Goal: Task Accomplishment & Management: Complete application form

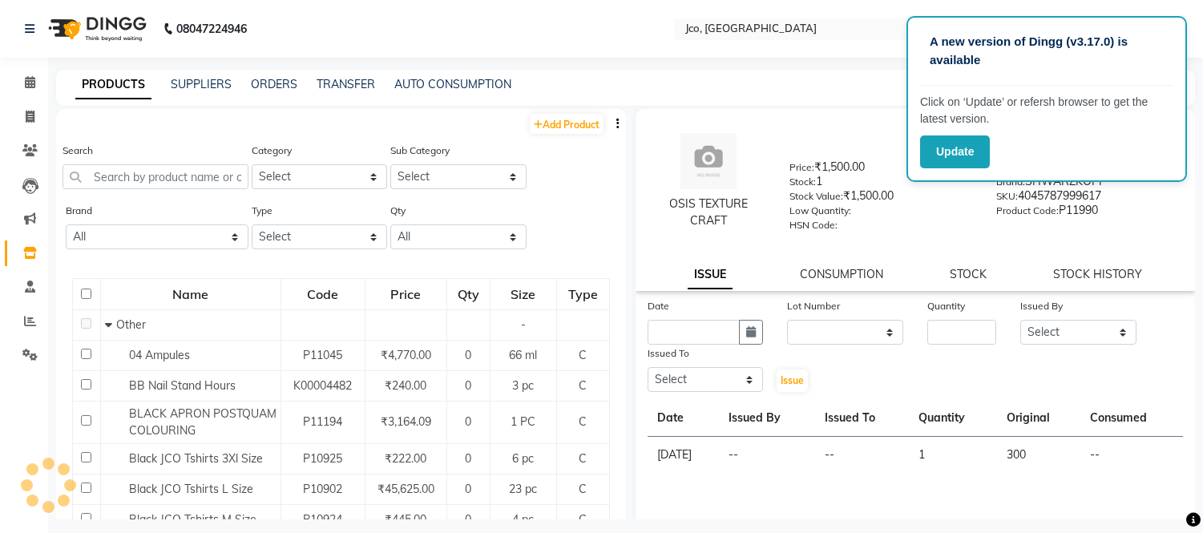
select select
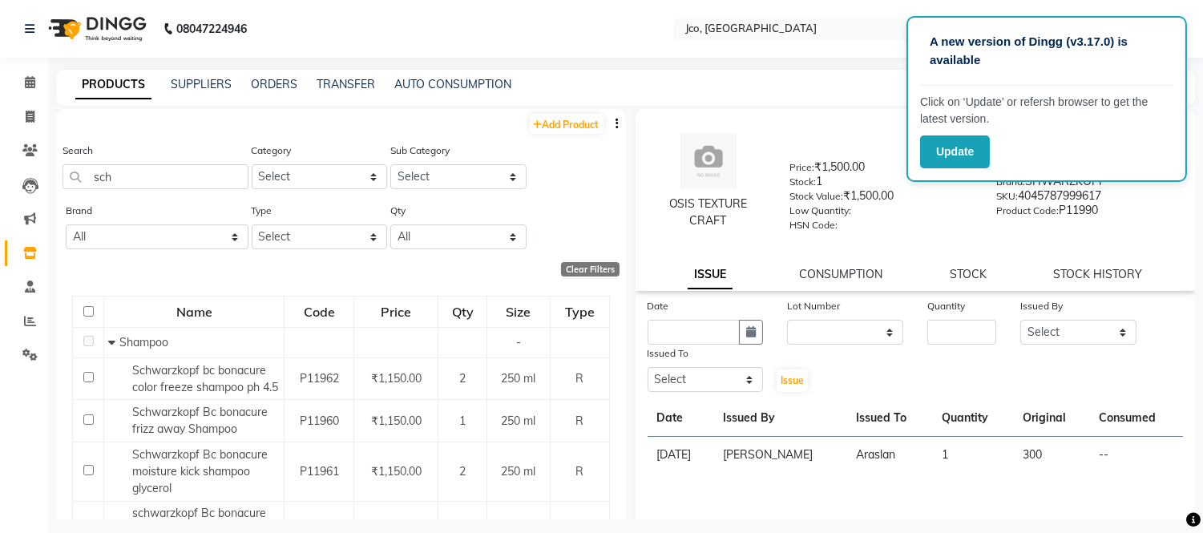
type input "sch"
click at [17, 77] on span at bounding box center [30, 83] width 28 height 18
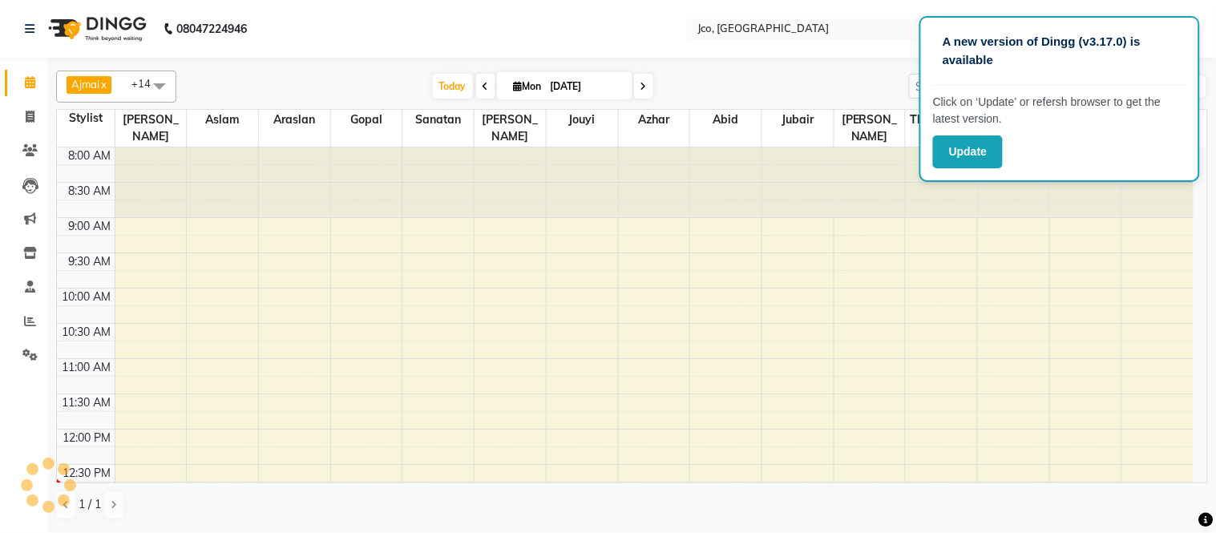
click at [534, 83] on span "Mon" at bounding box center [528, 86] width 36 height 12
select select "9"
select select "2025"
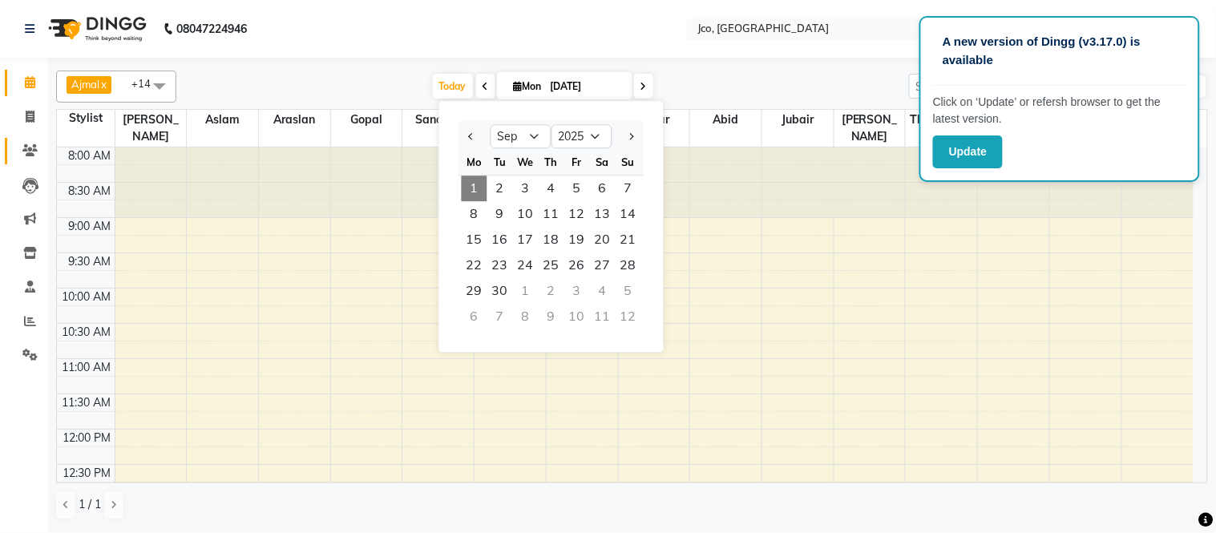
click at [29, 150] on icon at bounding box center [29, 150] width 15 height 12
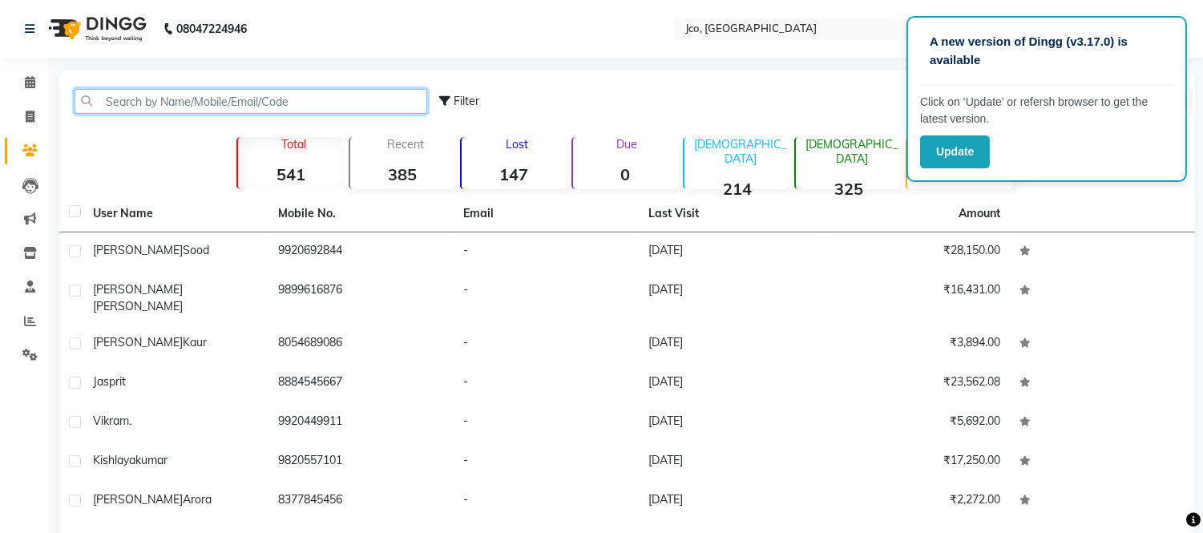
click at [176, 101] on input "text" at bounding box center [251, 101] width 353 height 25
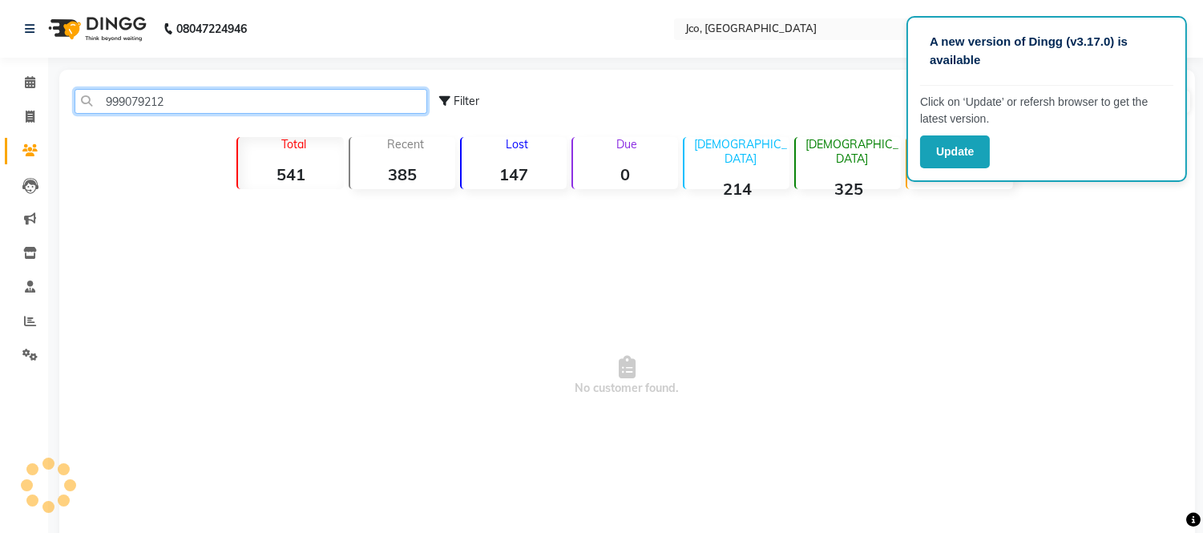
type input "9990792129"
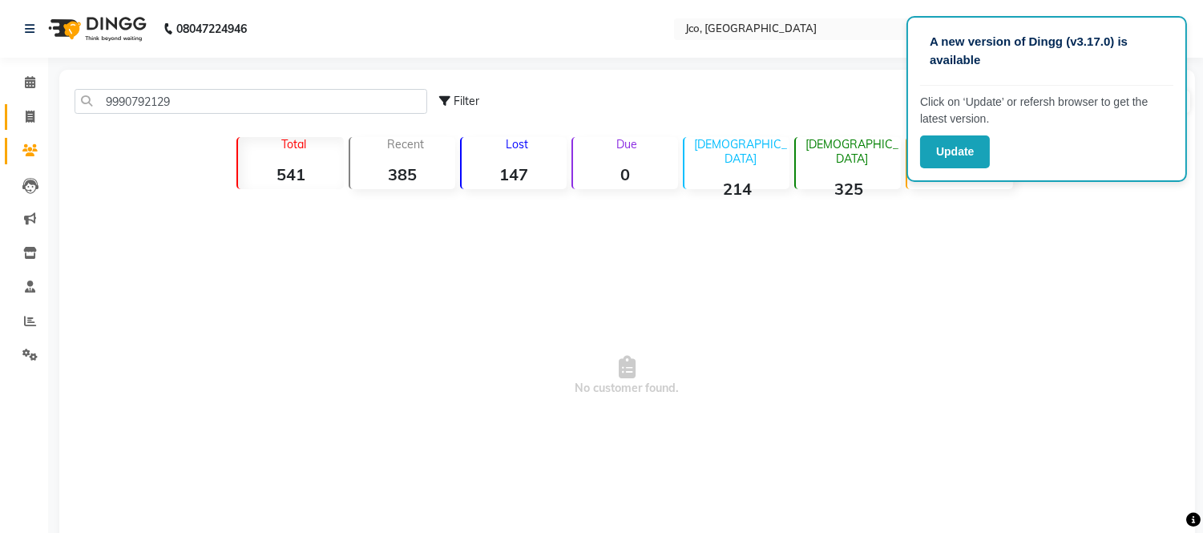
click at [28, 115] on icon at bounding box center [30, 117] width 9 height 12
select select "service"
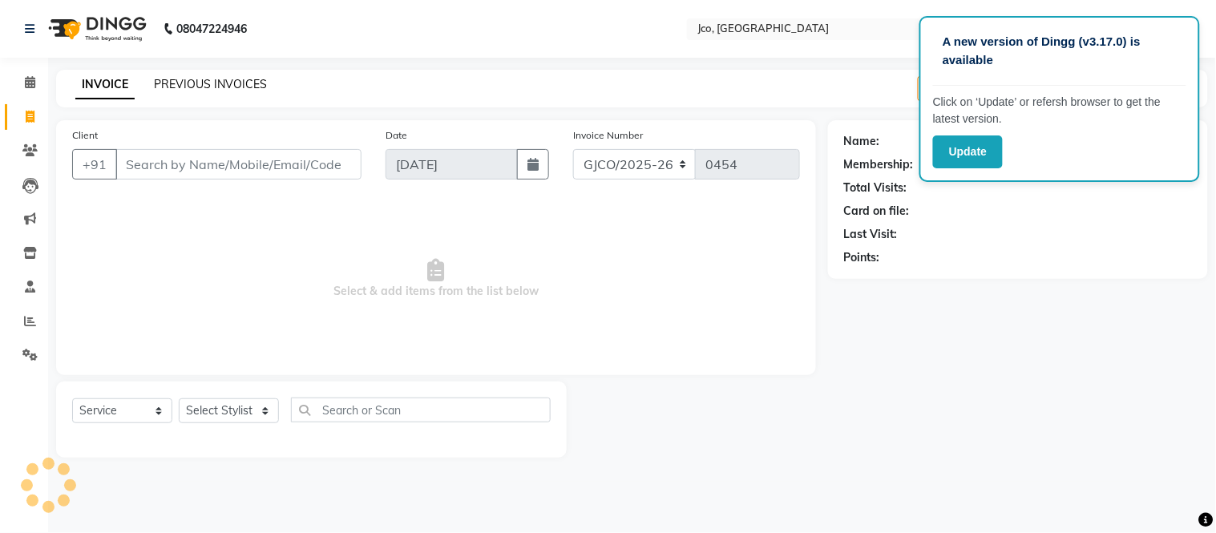
click at [227, 82] on link "PREVIOUS INVOICES" at bounding box center [210, 84] width 113 height 14
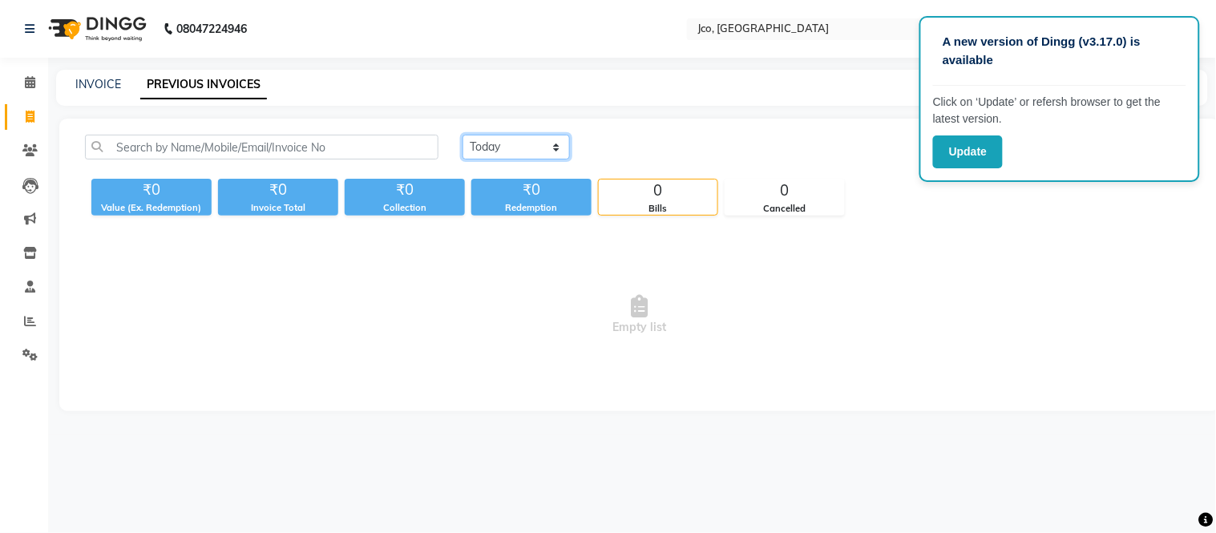
click at [513, 154] on select "[DATE] [DATE] Custom Range" at bounding box center [515, 147] width 107 height 25
select select "range"
click at [462, 135] on select "[DATE] [DATE] Custom Range" at bounding box center [515, 147] width 107 height 25
click at [644, 145] on input "[DATE]" at bounding box center [647, 147] width 112 height 22
select select "9"
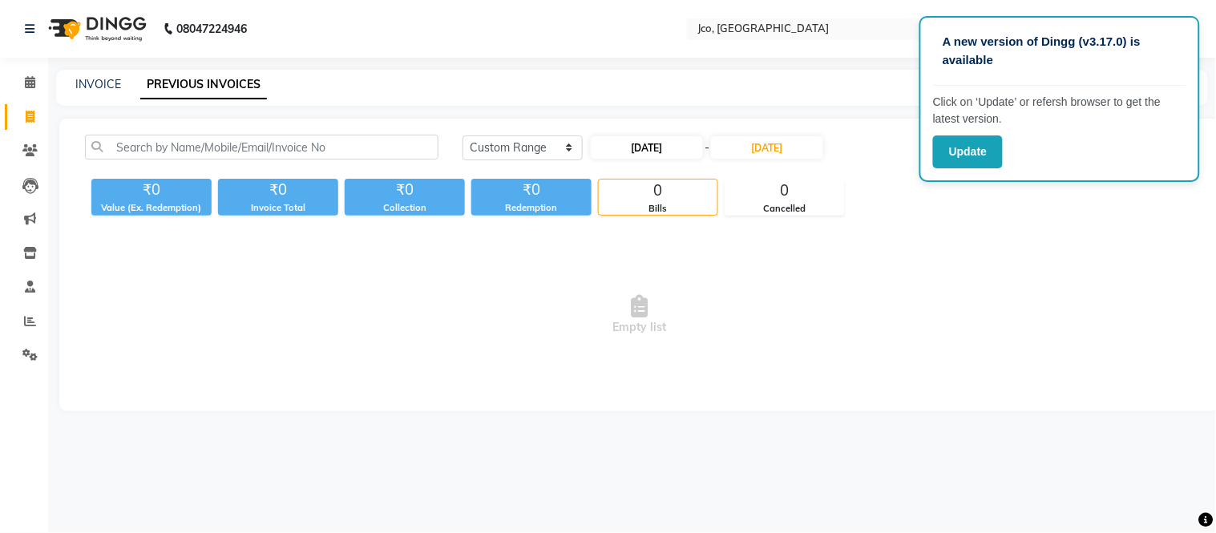
select select "2025"
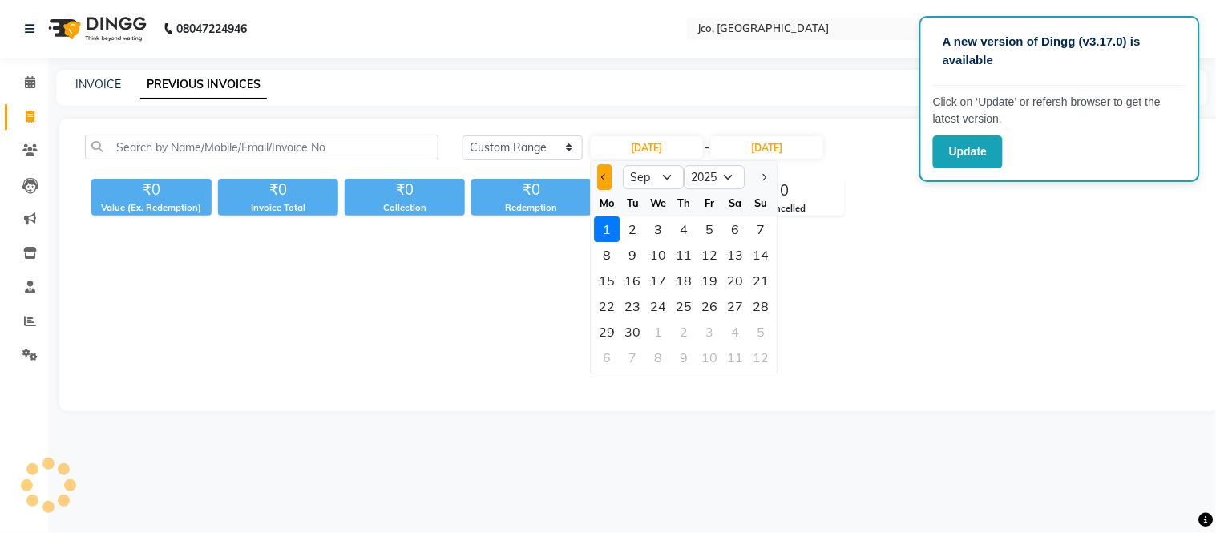
click at [605, 176] on span "Previous month" at bounding box center [605, 177] width 6 height 6
select select "8"
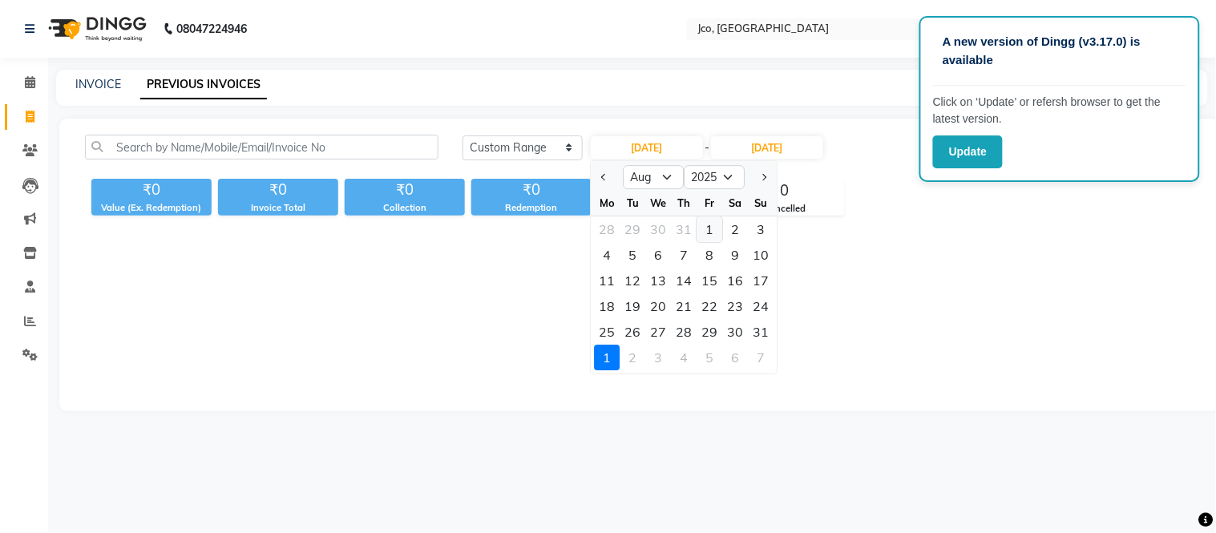
click at [709, 228] on div "1" at bounding box center [710, 229] width 26 height 26
type input "[DATE]"
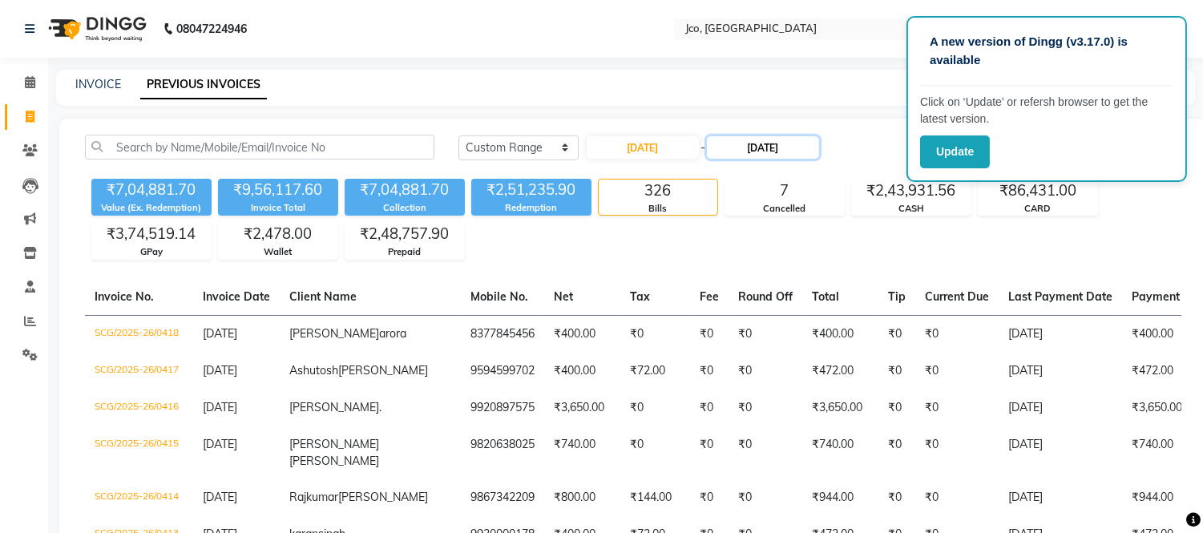
click at [770, 146] on input "[DATE]" at bounding box center [763, 147] width 112 height 22
select select "9"
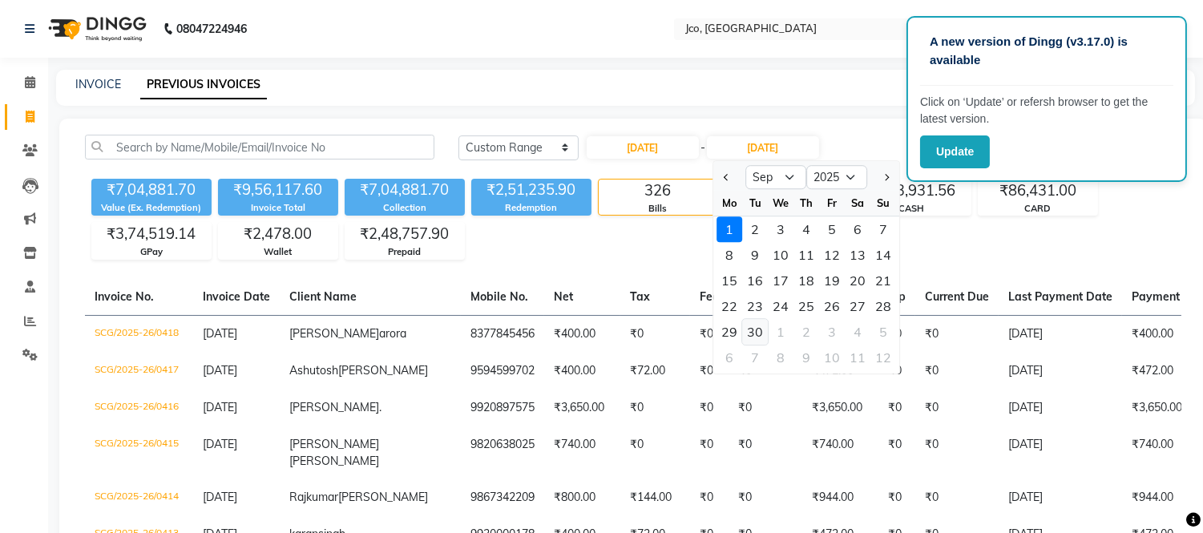
click at [752, 331] on div "30" at bounding box center [755, 332] width 26 height 26
type input "[DATE]"
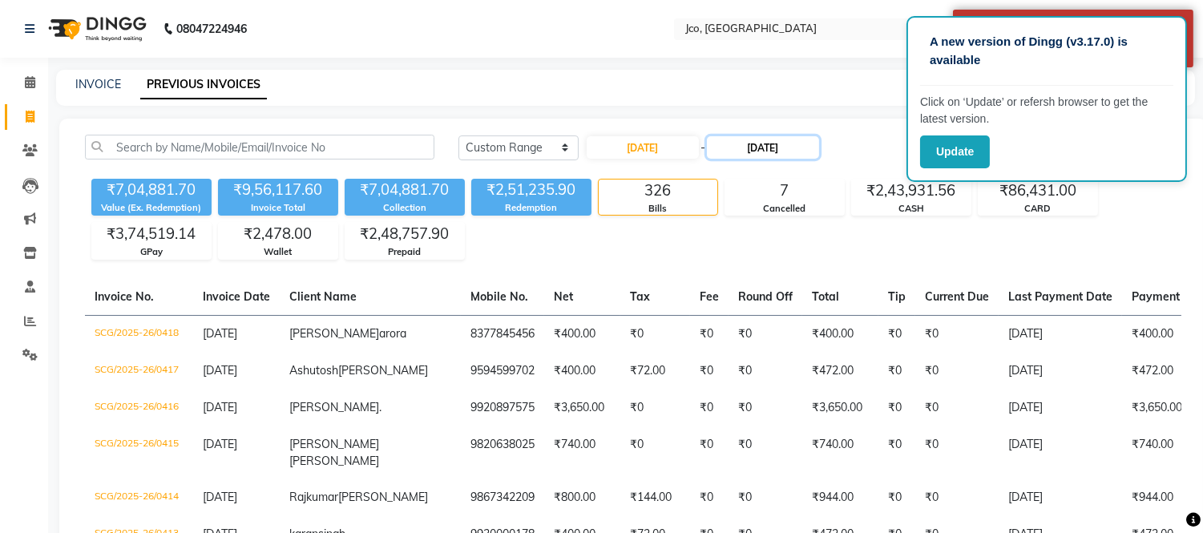
click at [765, 147] on input "[DATE]" at bounding box center [763, 147] width 112 height 22
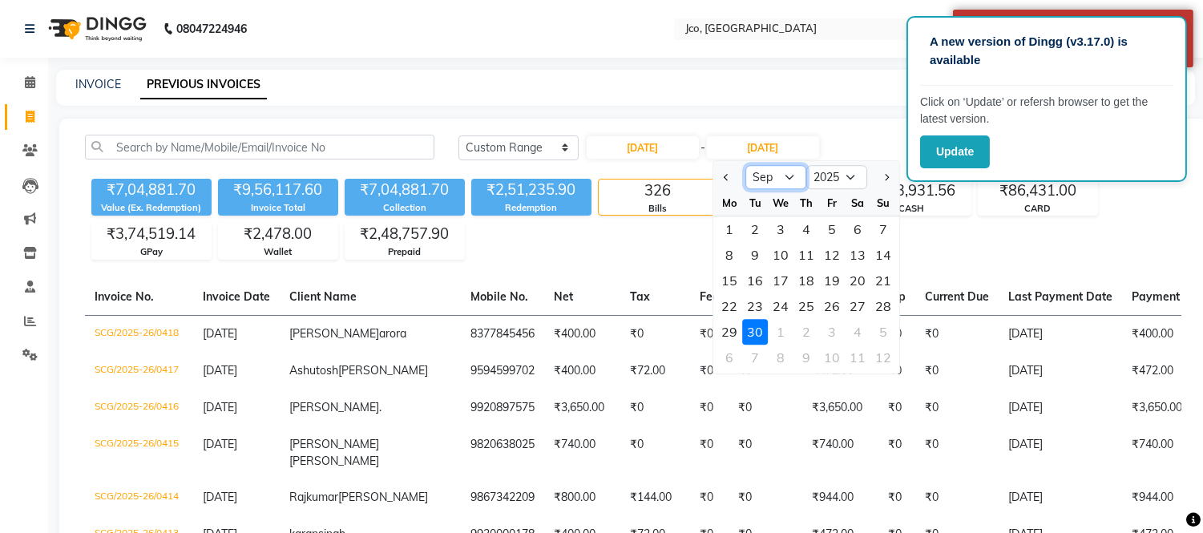
click at [783, 175] on select "Aug Sep Oct Nov Dec" at bounding box center [775, 177] width 61 height 24
select select "8"
click at [745, 165] on select "Aug Sep Oct Nov Dec" at bounding box center [775, 177] width 61 height 24
click at [885, 329] on div "31" at bounding box center [883, 332] width 26 height 26
type input "[DATE]"
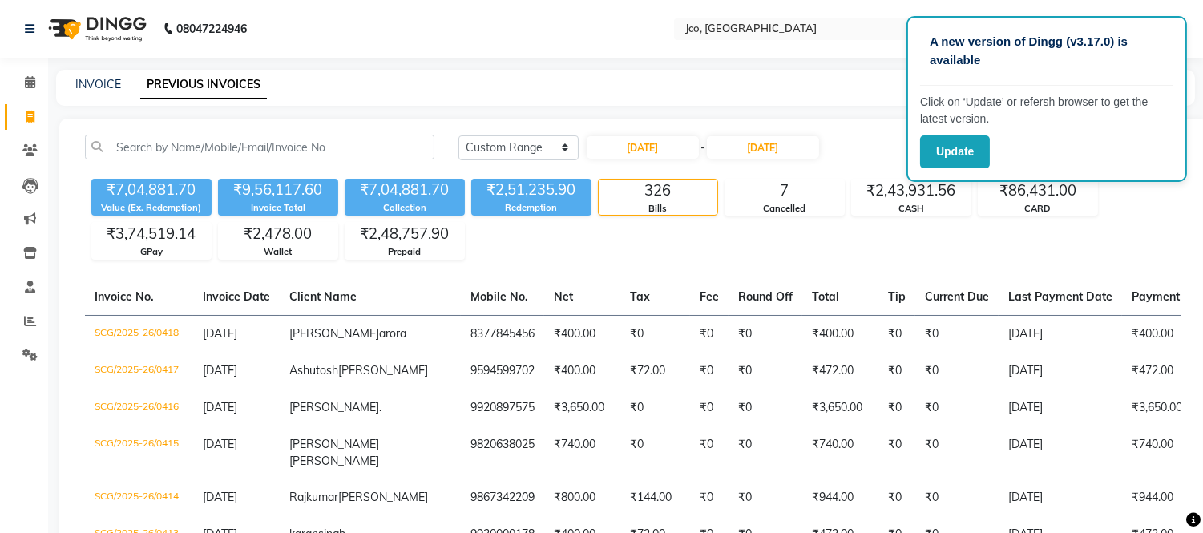
click at [29, 115] on icon at bounding box center [30, 117] width 9 height 12
select select "service"
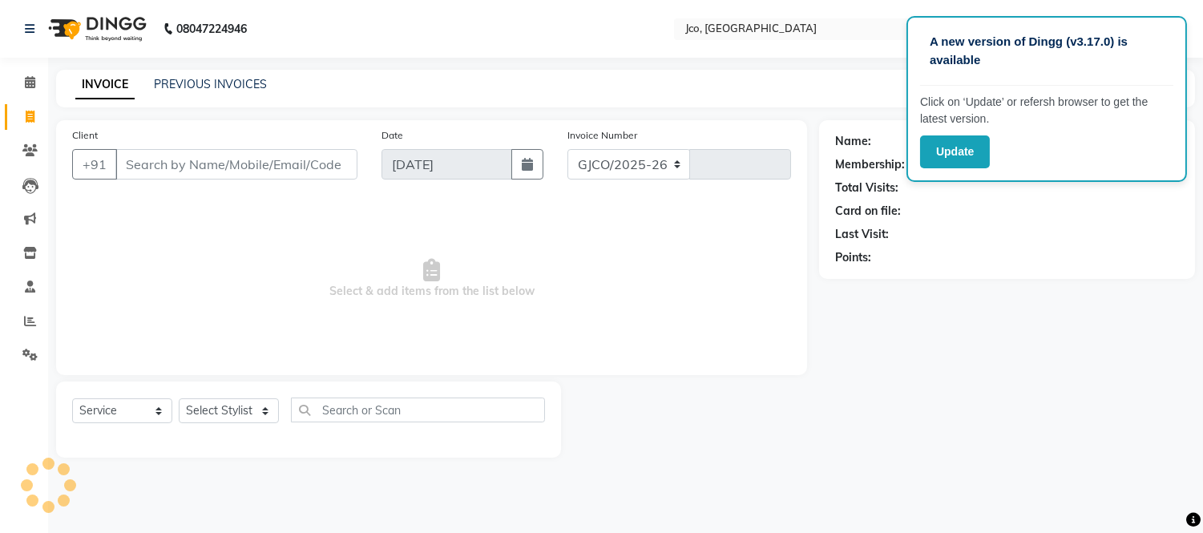
select select "8000"
type input "0454"
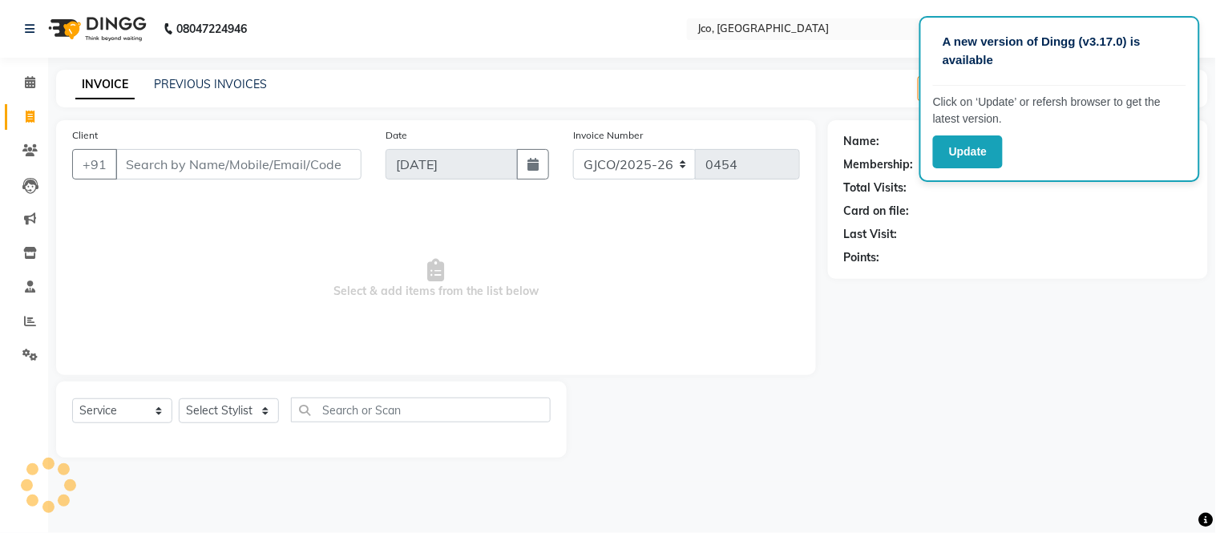
click at [207, 158] on input "Client" at bounding box center [238, 164] width 246 height 30
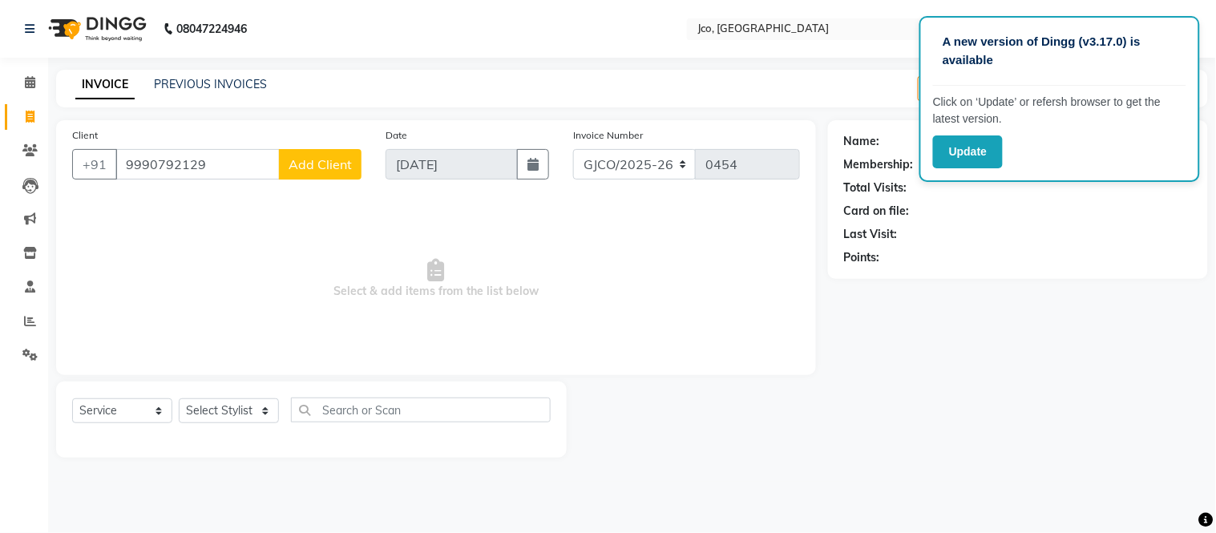
type input "9990792129"
click at [313, 170] on span "Add Client" at bounding box center [320, 164] width 63 height 16
select select "22"
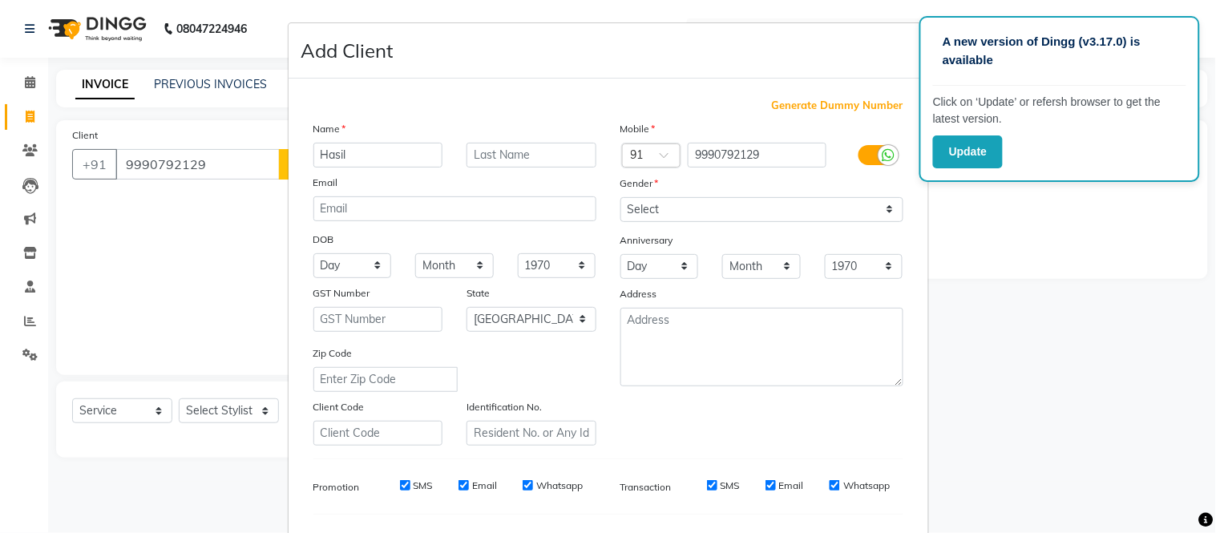
type input "Hasil"
click at [506, 155] on input "text" at bounding box center [531, 155] width 130 height 25
type input "."
click at [665, 217] on select "Select [DEMOGRAPHIC_DATA] [DEMOGRAPHIC_DATA] Other Prefer Not To Say" at bounding box center [761, 209] width 283 height 25
select select "[DEMOGRAPHIC_DATA]"
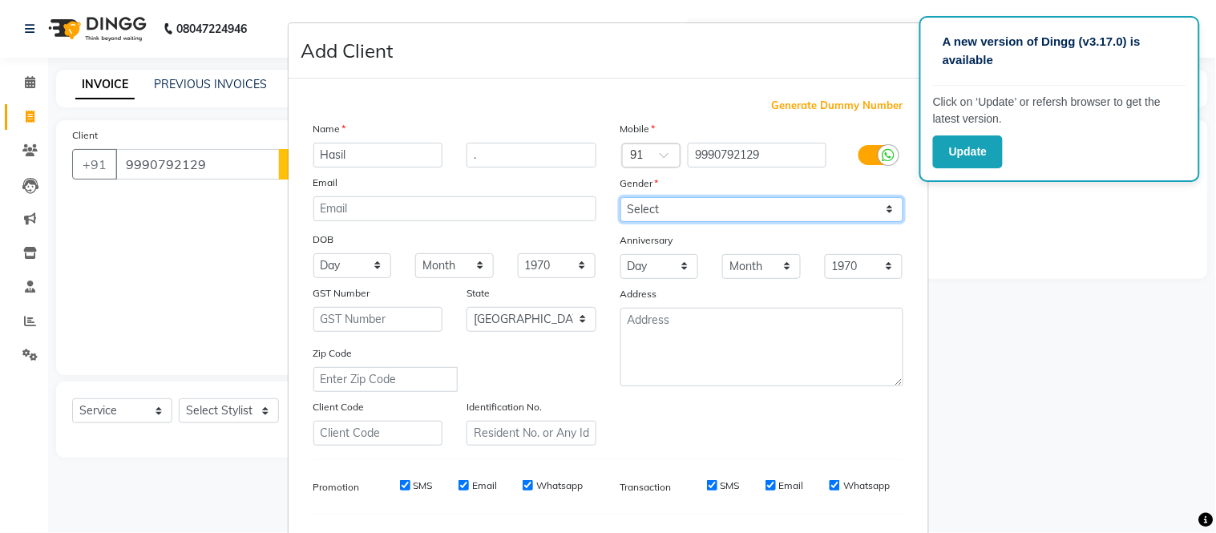
click at [620, 197] on select "Select [DEMOGRAPHIC_DATA] [DEMOGRAPHIC_DATA] Other Prefer Not To Say" at bounding box center [761, 209] width 283 height 25
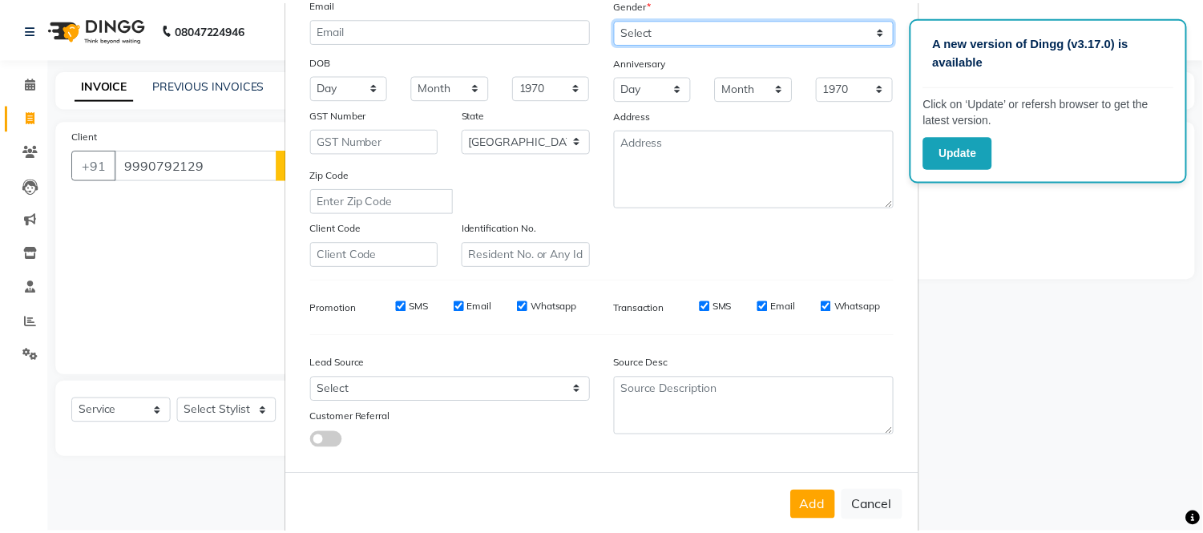
scroll to position [180, 0]
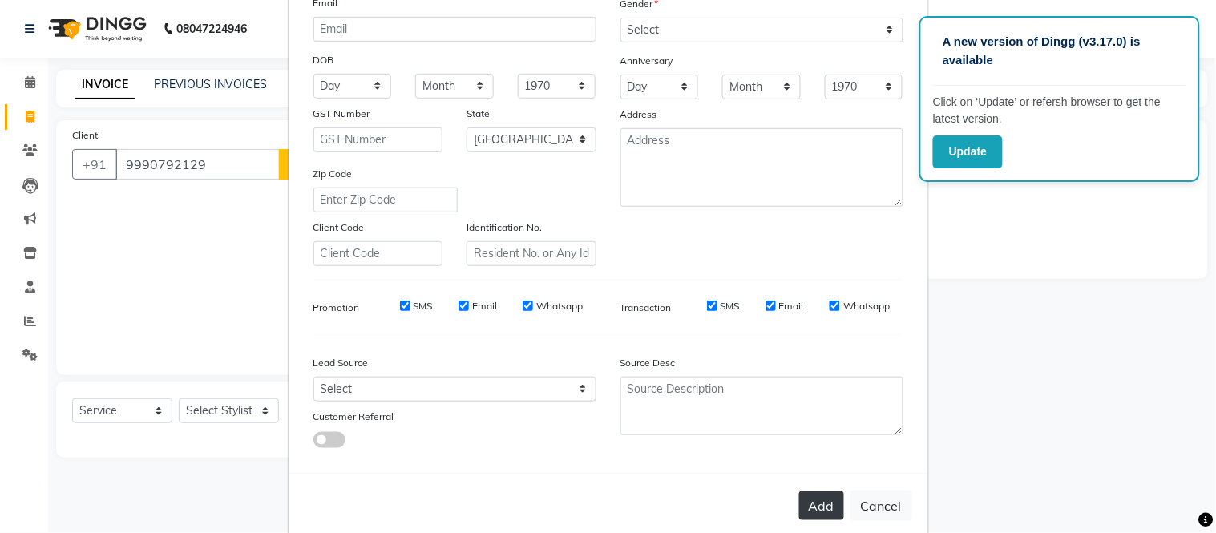
click at [806, 511] on button "Add" at bounding box center [821, 505] width 45 height 29
select select
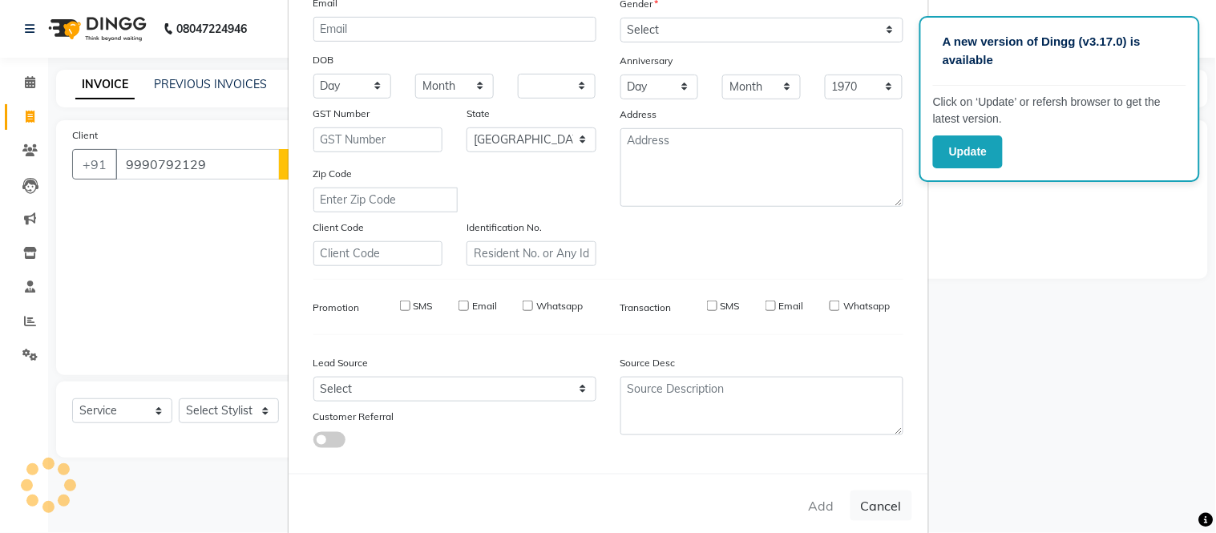
select select "null"
select select
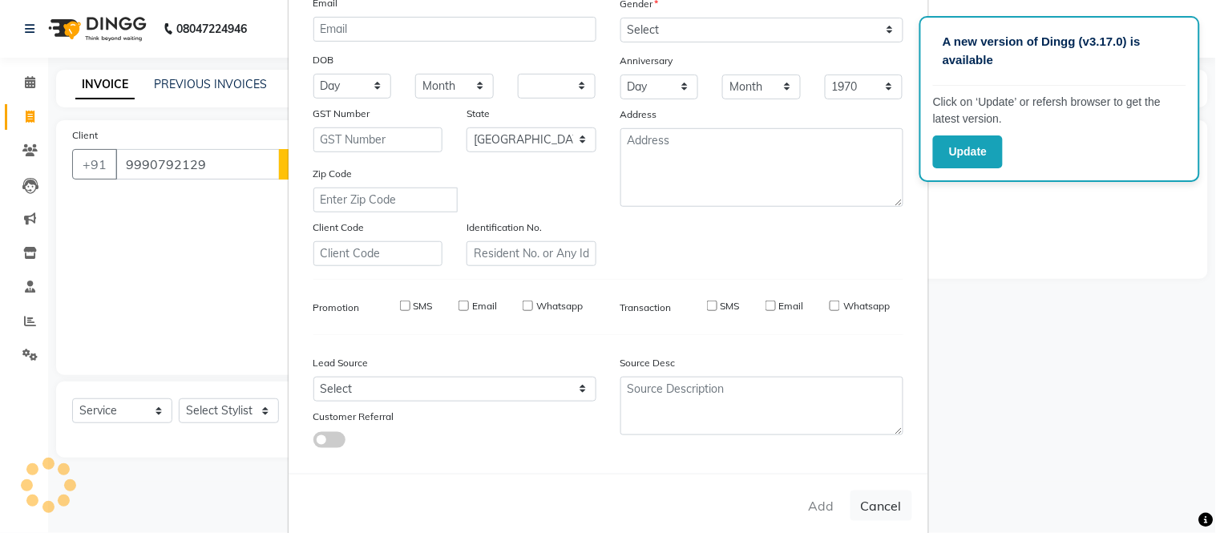
checkbox input "false"
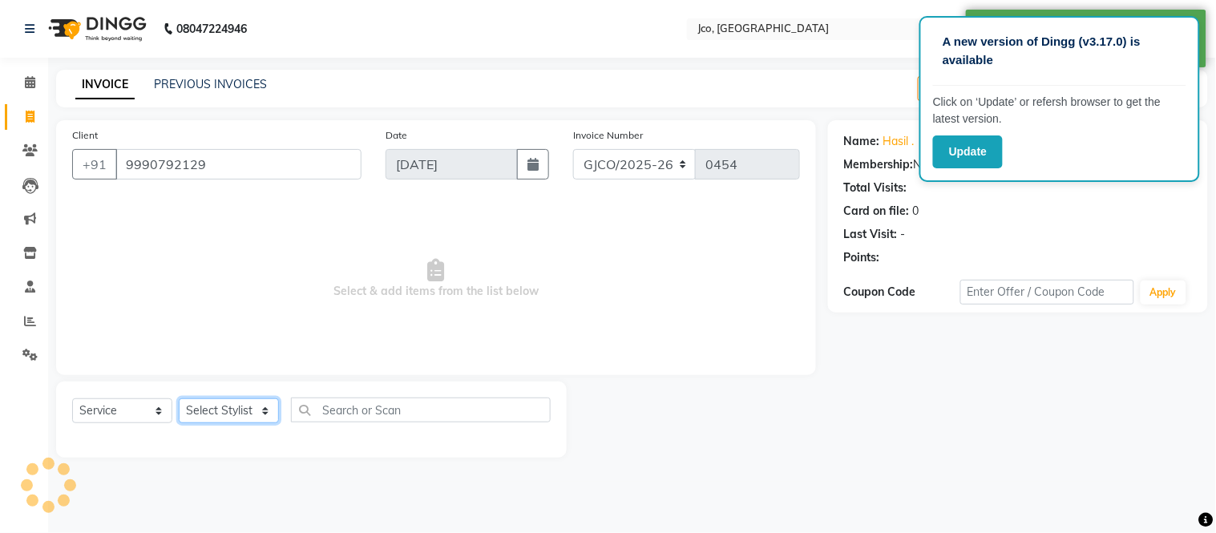
click at [237, 412] on select "Select Stylist [PERSON_NAME] [PERSON_NAME] [PERSON_NAME] Frontdesk Gopal Jouyi …" at bounding box center [229, 410] width 100 height 25
select select "79221"
click at [179, 399] on select "Select Stylist [PERSON_NAME] [PERSON_NAME] [PERSON_NAME] Frontdesk Gopal Jouyi …" at bounding box center [229, 410] width 100 height 25
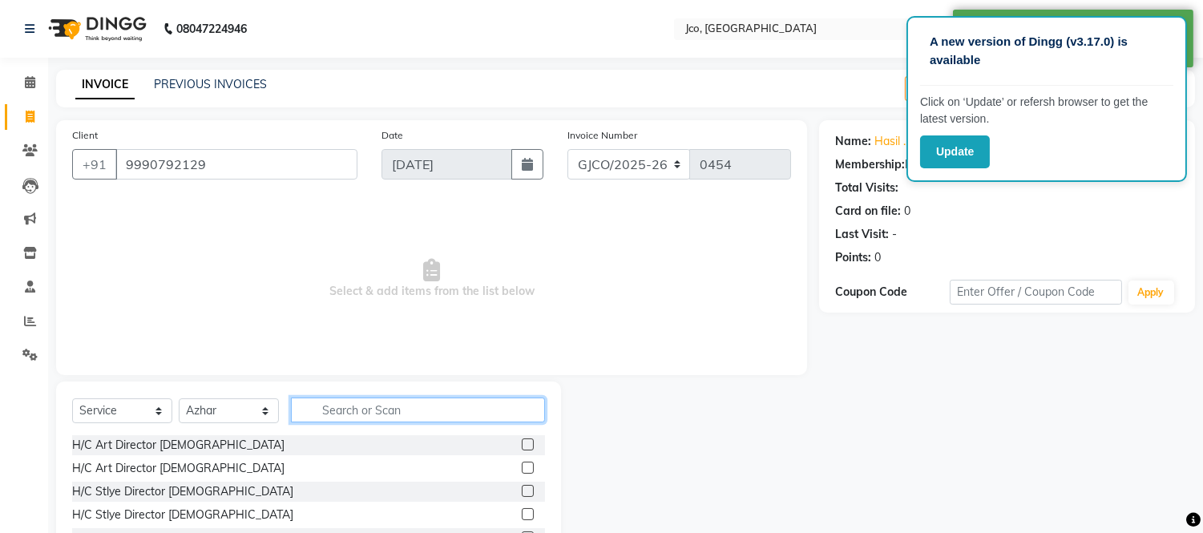
click at [374, 410] on input "text" at bounding box center [418, 410] width 254 height 25
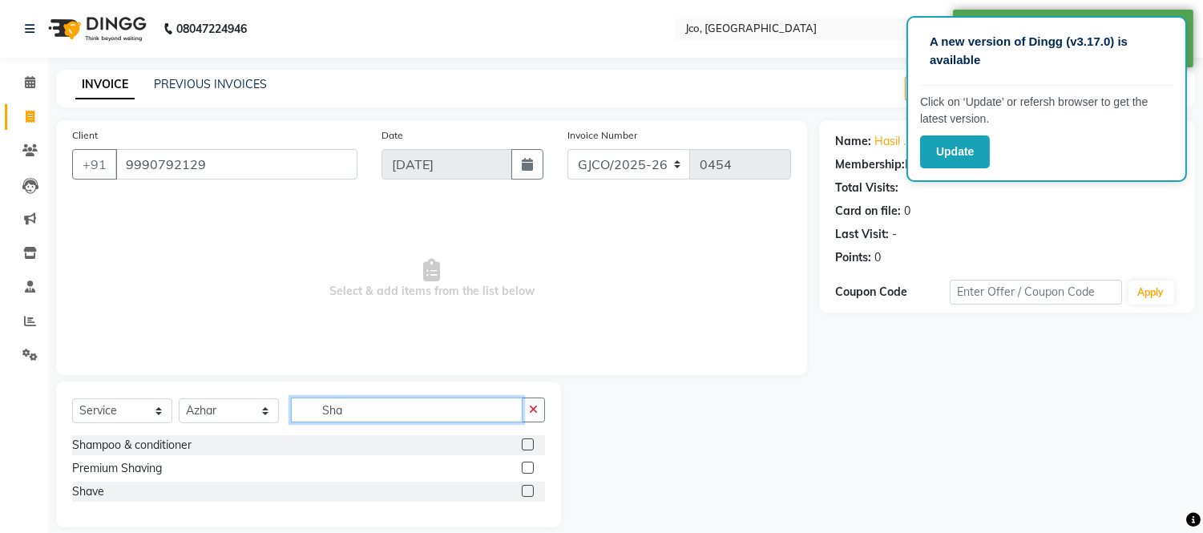
type input "Sha"
click at [522, 489] on label at bounding box center [528, 491] width 12 height 12
click at [522, 489] on input "checkbox" at bounding box center [527, 492] width 10 height 10
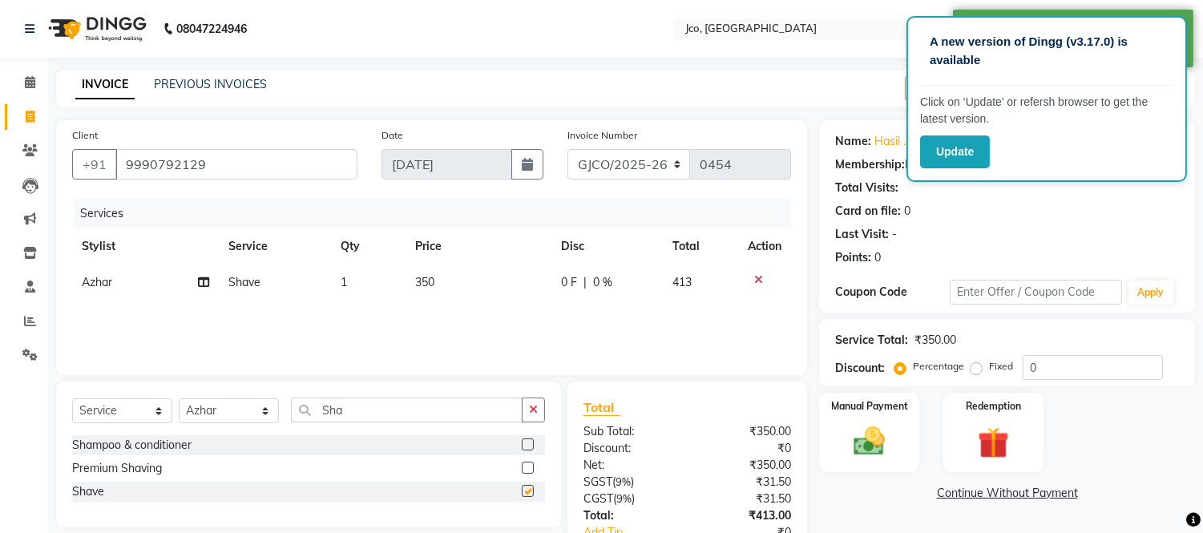
checkbox input "false"
click at [430, 291] on td "350" at bounding box center [479, 282] width 146 height 36
select select "79221"
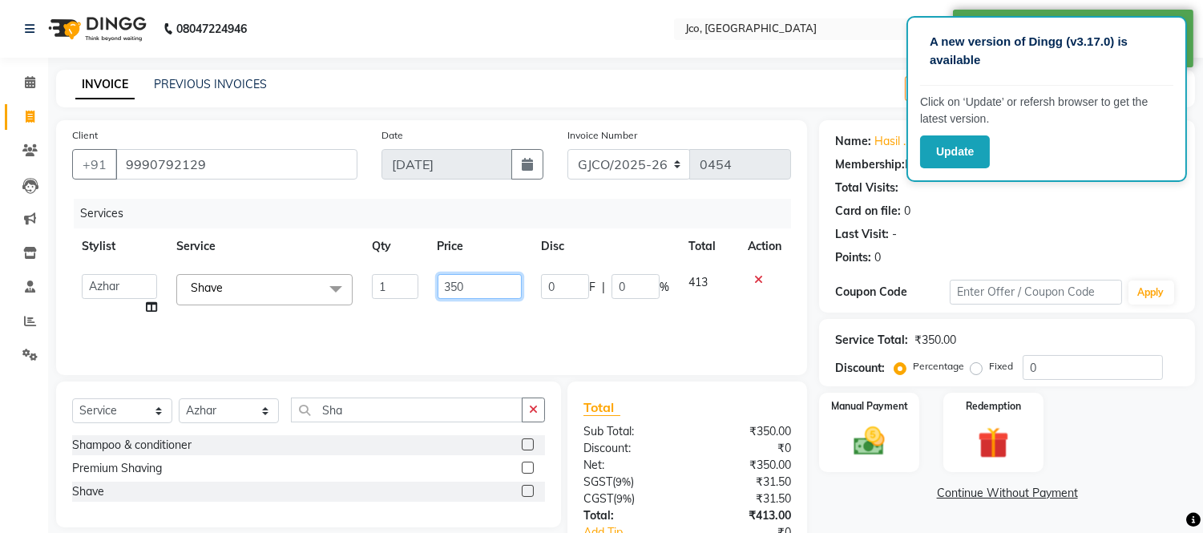
click at [479, 284] on input "350" at bounding box center [480, 286] width 84 height 25
type input "3"
type input "400"
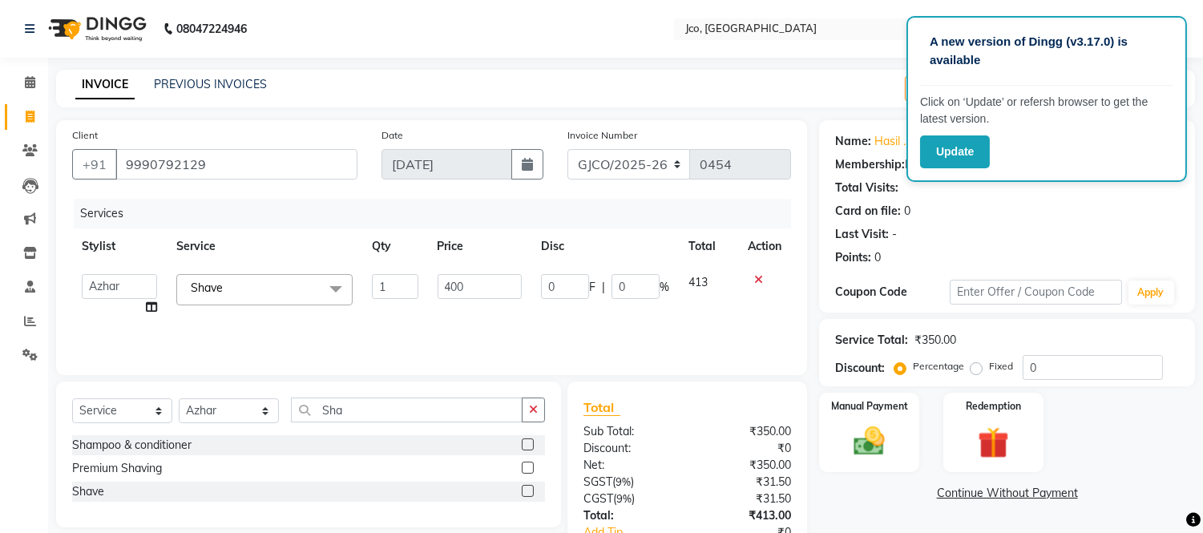
click at [599, 321] on div "Services Stylist Service Qty Price Disc Total Action [PERSON_NAME] [PERSON_NAME…" at bounding box center [431, 279] width 719 height 160
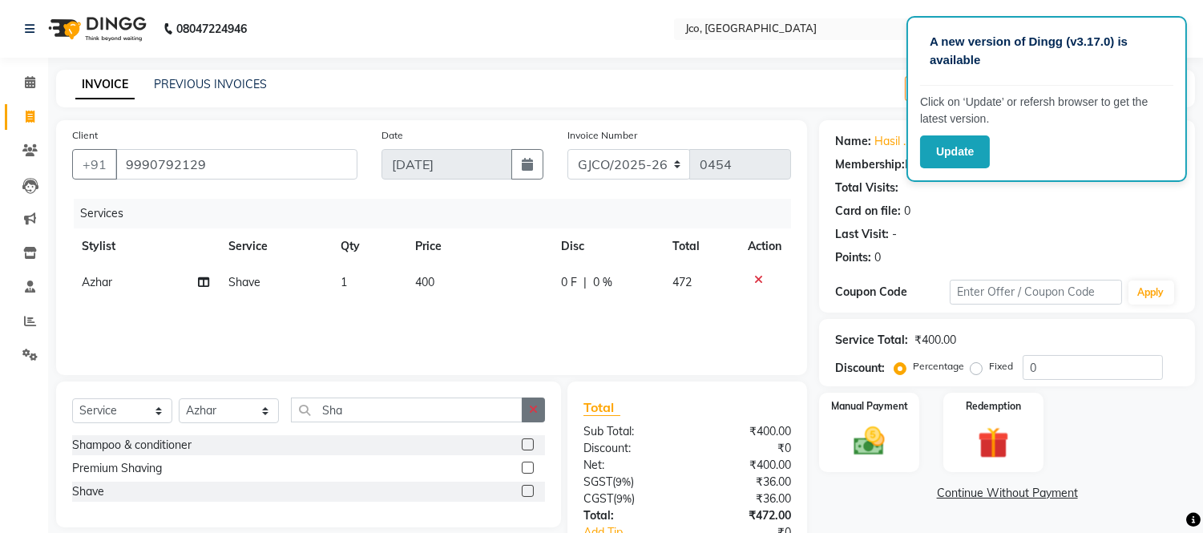
click at [533, 411] on icon "button" at bounding box center [533, 409] width 9 height 11
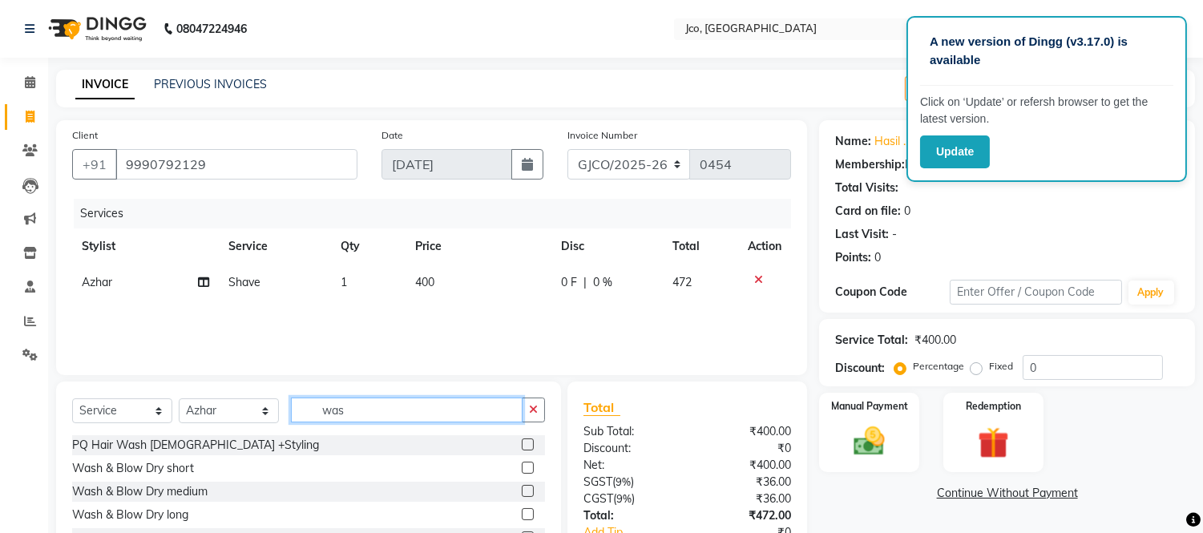
type input "was"
click at [522, 462] on label at bounding box center [528, 468] width 12 height 12
click at [522, 463] on input "checkbox" at bounding box center [527, 468] width 10 height 10
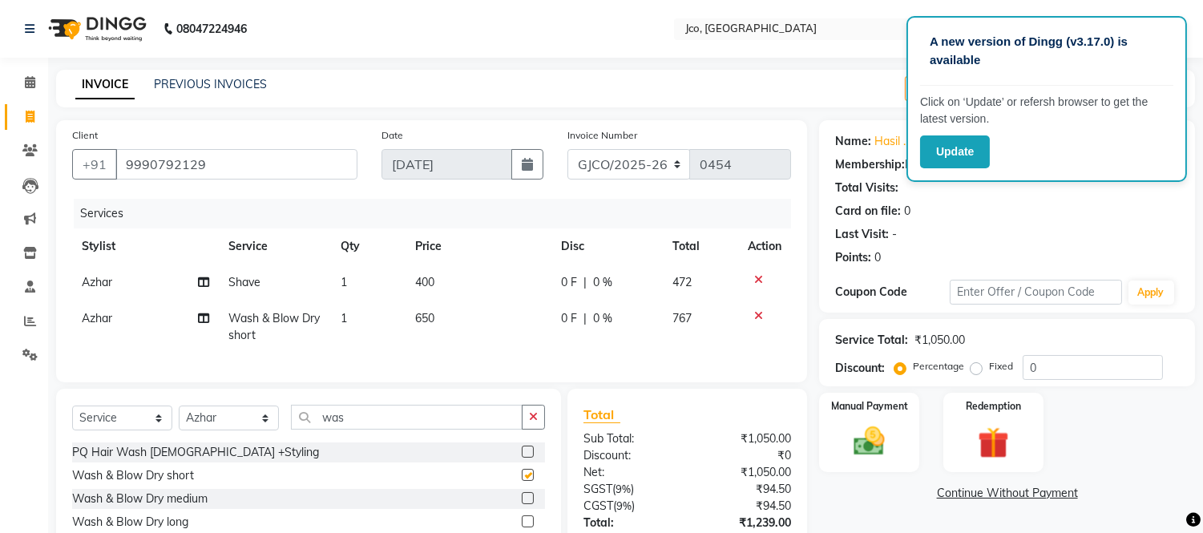
checkbox input "false"
click at [1103, 228] on div "Last Visit: -" at bounding box center [1007, 234] width 344 height 17
click at [853, 83] on div "INVOICE PREVIOUS INVOICES Create New Save Open Invoices" at bounding box center [625, 89] width 1139 height 38
click at [948, 155] on button "Update" at bounding box center [955, 151] width 70 height 33
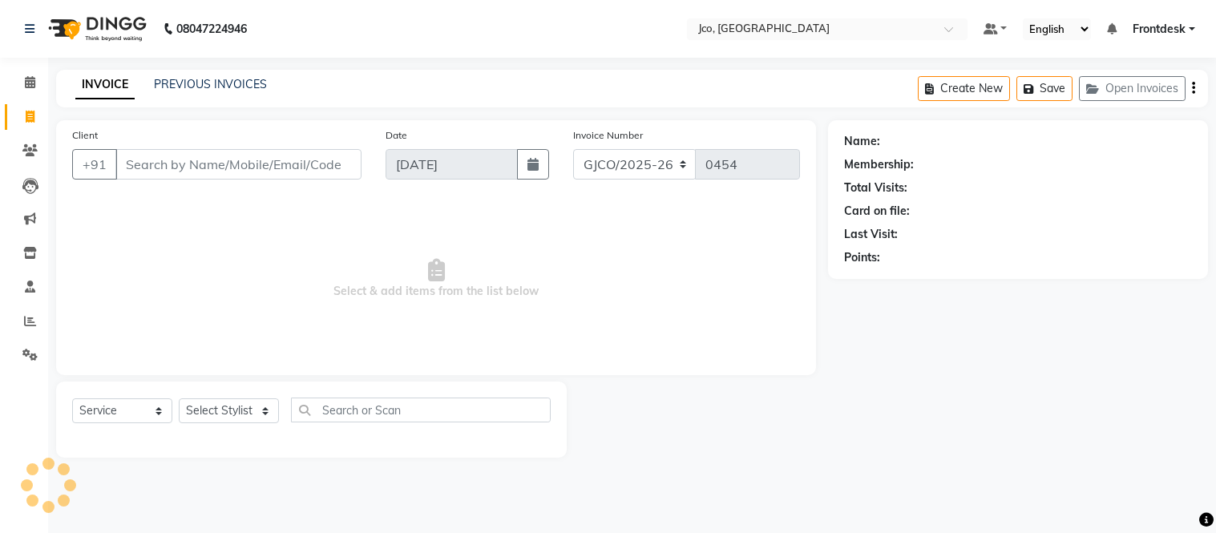
select select "service"
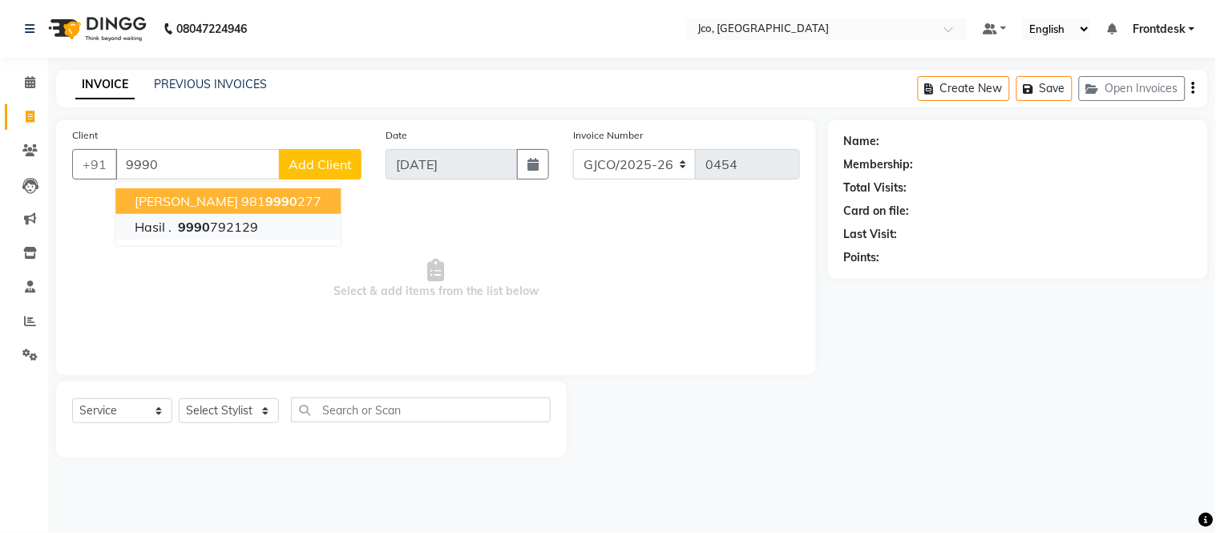
click at [223, 229] on ngb-highlight "9990 792129" at bounding box center [216, 227] width 83 height 16
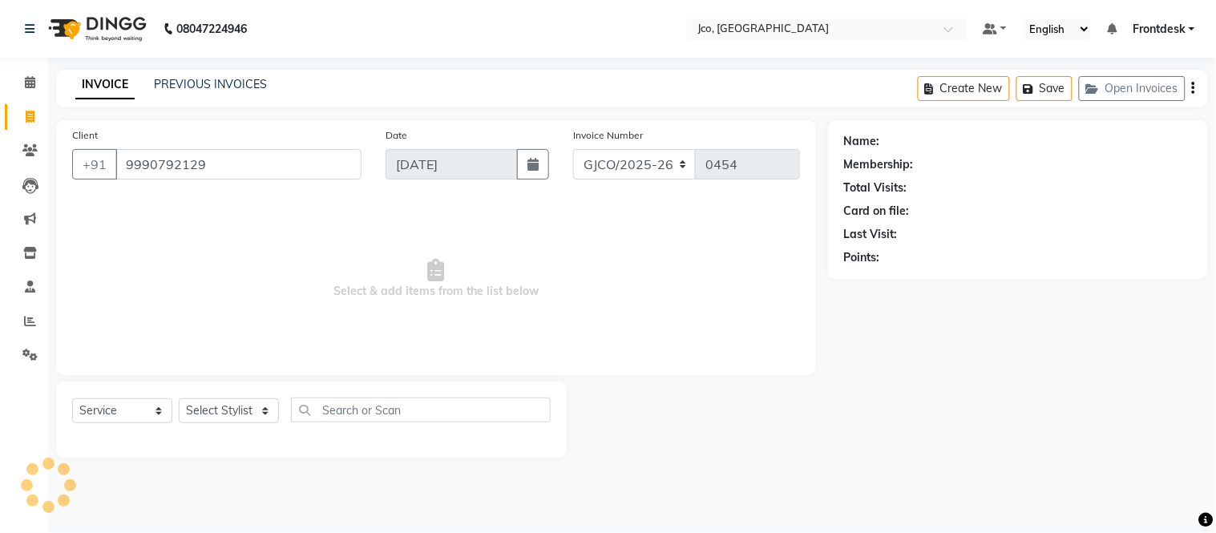
type input "9990792129"
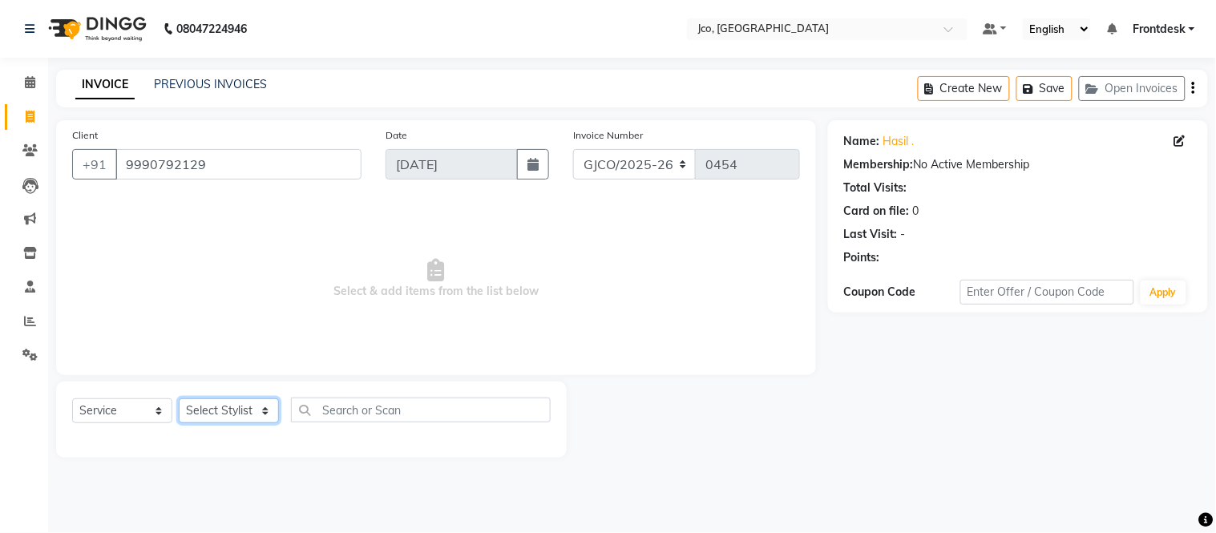
click at [228, 413] on select "Select Stylist [PERSON_NAME] [PERSON_NAME] [PERSON_NAME] Frontdesk Gopal Jouyi …" at bounding box center [229, 410] width 100 height 25
select select "79221"
click at [179, 399] on select "Select Stylist [PERSON_NAME] [PERSON_NAME] [PERSON_NAME] Frontdesk Gopal Jouyi …" at bounding box center [229, 410] width 100 height 25
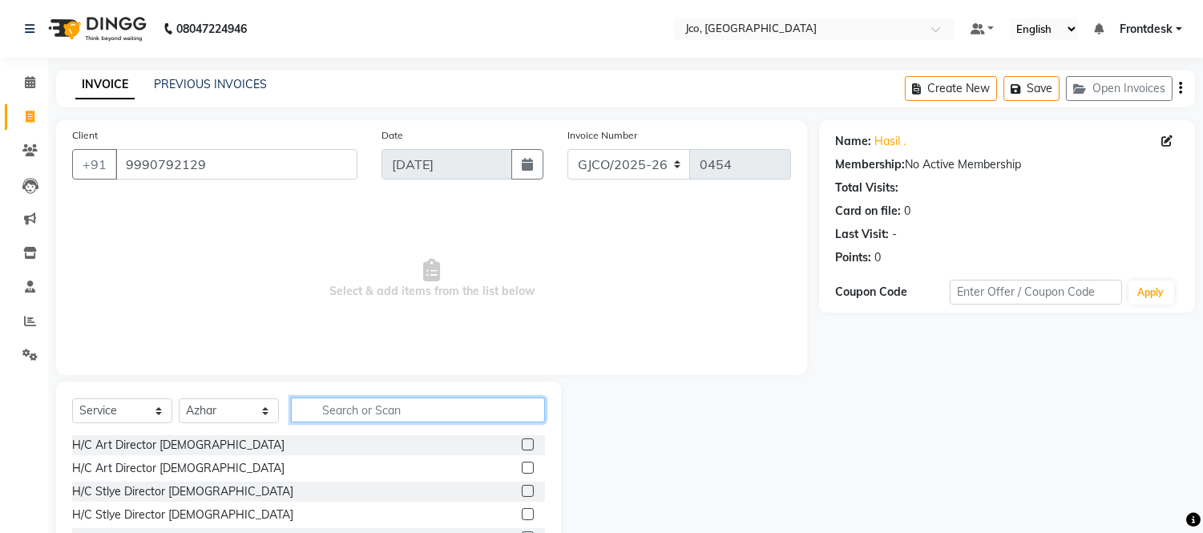
click at [374, 407] on input "text" at bounding box center [418, 410] width 254 height 25
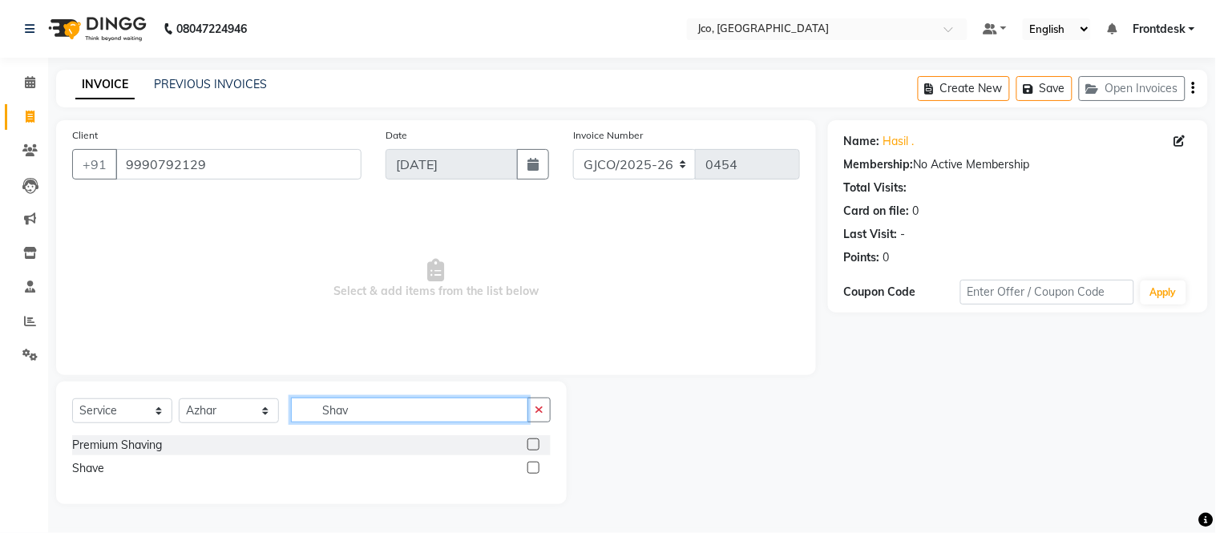
type input "Shav"
click at [527, 471] on div at bounding box center [532, 470] width 10 height 17
click at [535, 468] on label at bounding box center [533, 468] width 12 height 12
click at [535, 468] on input "checkbox" at bounding box center [532, 468] width 10 height 10
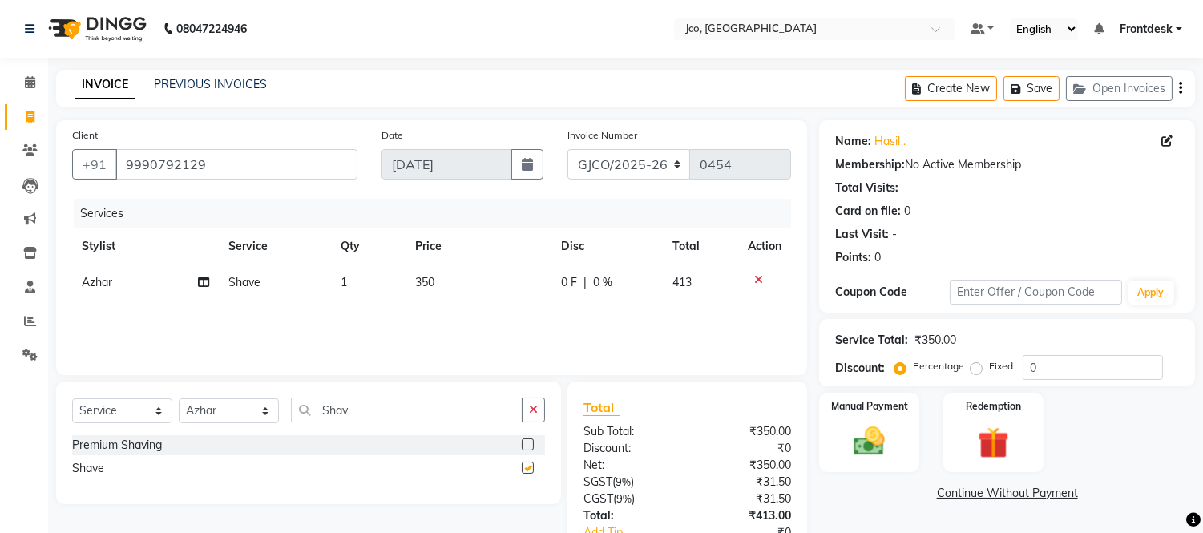
checkbox input "false"
click at [428, 283] on span "350" at bounding box center [424, 282] width 19 height 14
select select "79221"
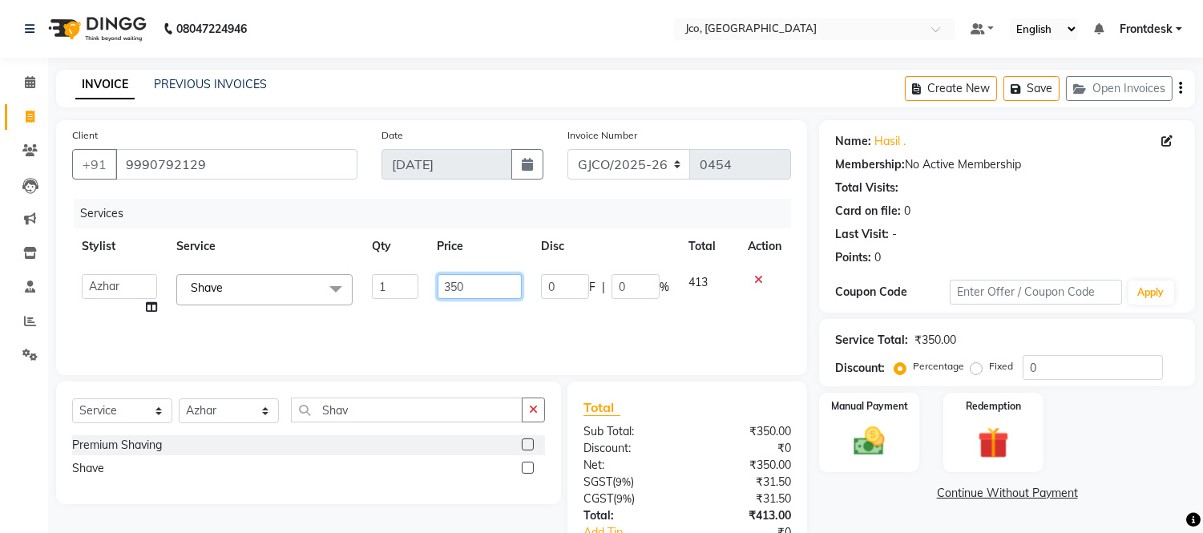
click at [492, 285] on input "350" at bounding box center [480, 286] width 84 height 25
type input "3"
type input "400"
click at [519, 318] on div "Services Stylist Service Qty Price Disc Total Action [PERSON_NAME] [PERSON_NAME…" at bounding box center [431, 279] width 719 height 160
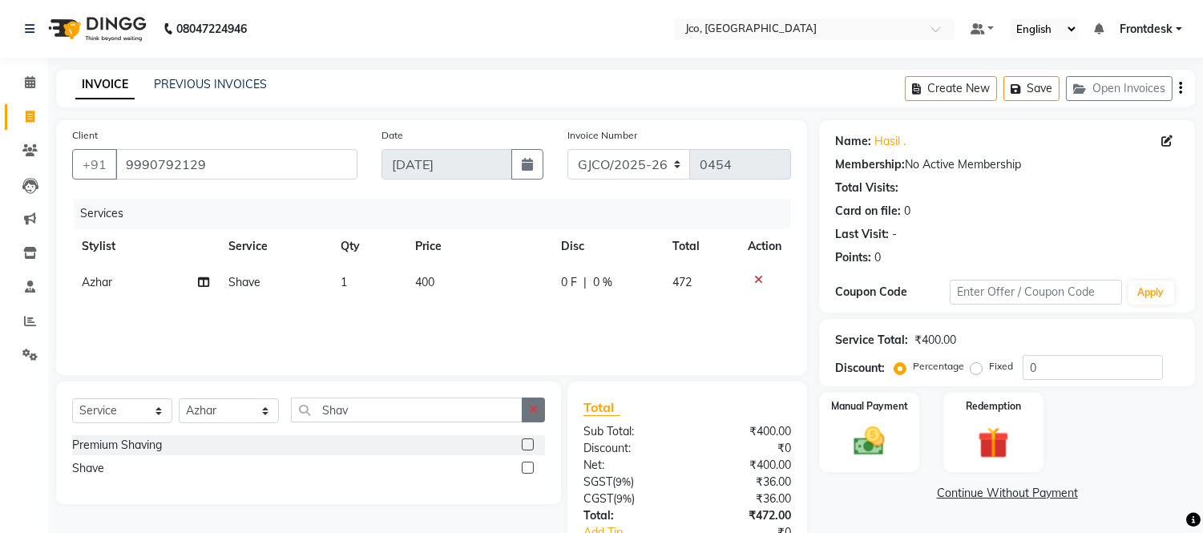
click at [533, 410] on icon "button" at bounding box center [533, 409] width 9 height 11
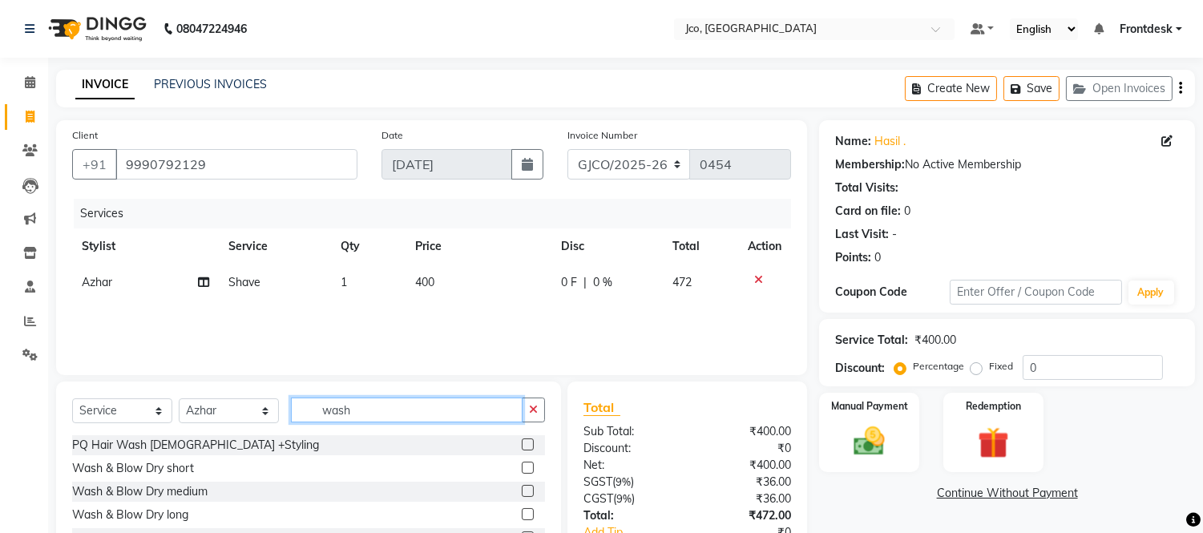
type input "wash"
click at [522, 467] on label at bounding box center [528, 468] width 12 height 12
click at [522, 467] on input "checkbox" at bounding box center [527, 468] width 10 height 10
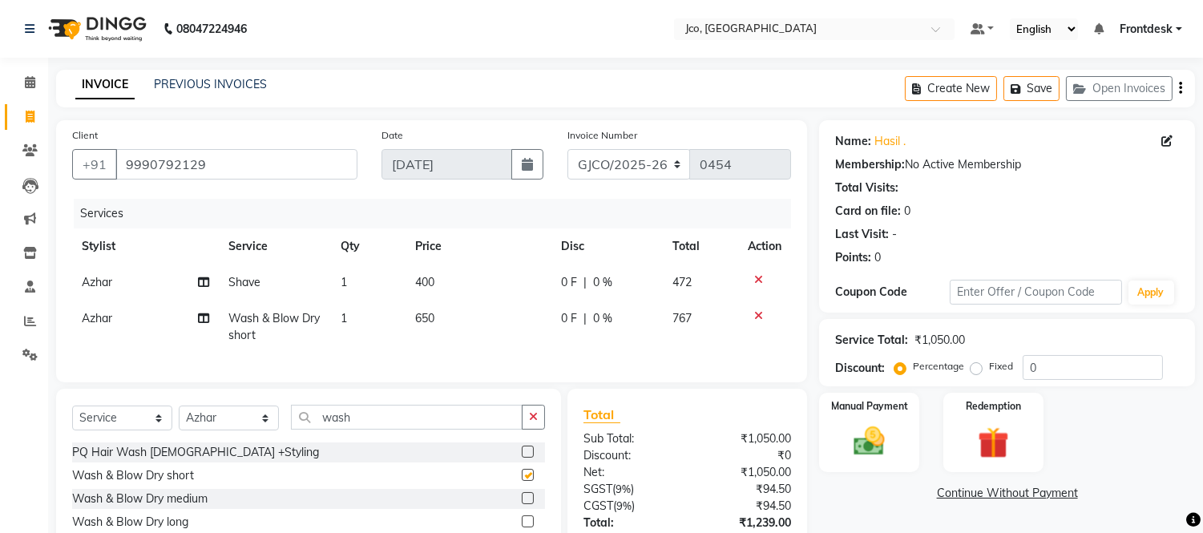
checkbox input "false"
click at [1020, 94] on button "Save" at bounding box center [1031, 88] width 56 height 25
click at [34, 80] on span at bounding box center [30, 83] width 28 height 18
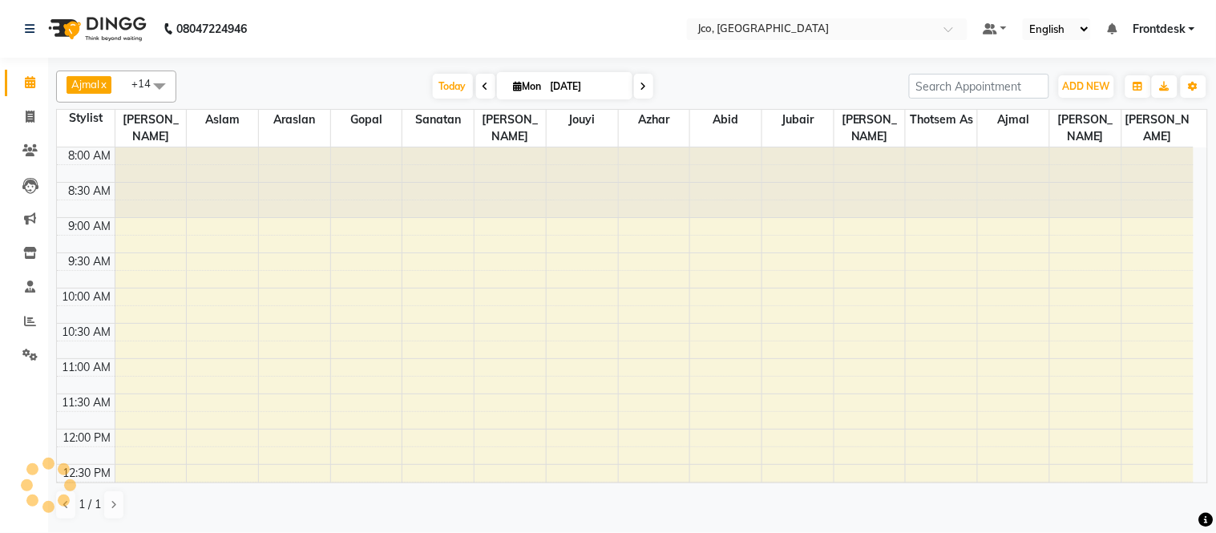
click at [539, 78] on span "Mon 01-09-2025" at bounding box center [564, 85] width 135 height 27
click at [565, 89] on input "[DATE]" at bounding box center [586, 87] width 80 height 24
select select "9"
select select "2025"
